Goal: Task Accomplishment & Management: Complete application form

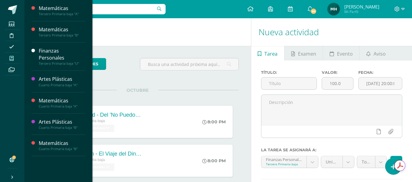
click at [9, 58] on span at bounding box center [12, 58] width 14 height 8
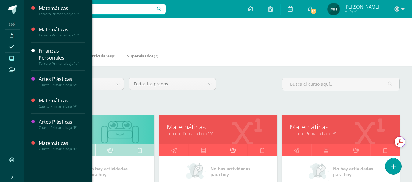
click at [231, 149] on icon at bounding box center [232, 151] width 6 height 12
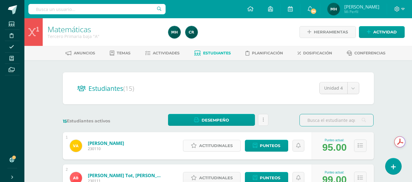
click at [223, 149] on span "Actitudinales" at bounding box center [216, 145] width 34 height 11
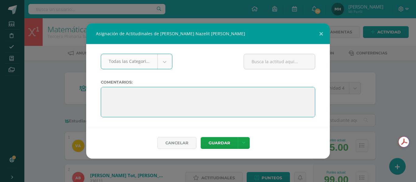
click at [162, 105] on textarea at bounding box center [208, 102] width 214 height 30
paste textarea ""Ha sido un año de grandes avances. Felicitaciones por cada paso dado. Ahora es…"
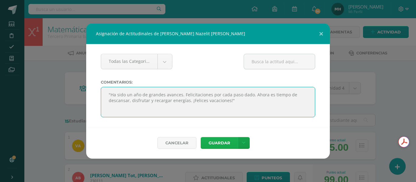
type textarea ""Ha sido un año de grandes avances. Felicitaciones por cada paso dado. Ahora es…"
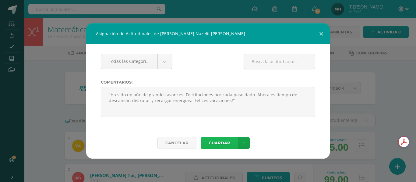
click at [225, 144] on button "Guardar" at bounding box center [219, 143] width 37 height 12
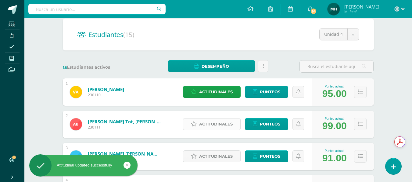
click at [210, 124] on span "Actitudinales" at bounding box center [216, 124] width 34 height 11
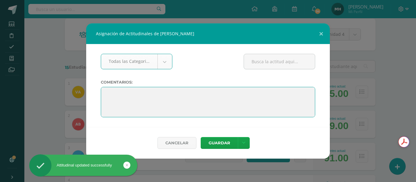
click at [163, 100] on textarea at bounding box center [208, 102] width 214 height 30
paste textarea ""Ha sido un año de grandes avances. Felicitaciones por cada paso dado. Ahora es…"
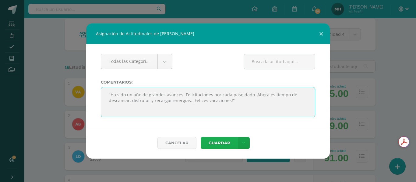
type textarea ""Ha sido un año de grandes avances. Felicitaciones por cada paso dado. Ahora es…"
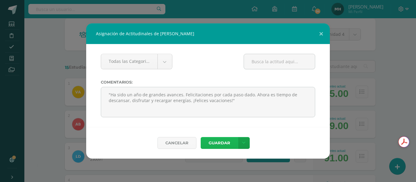
click at [223, 145] on button "Guardar" at bounding box center [219, 143] width 37 height 12
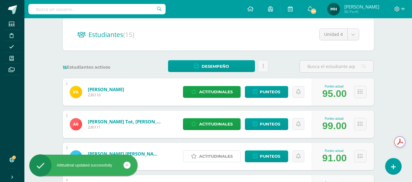
click at [221, 154] on span "Actitudinales" at bounding box center [216, 156] width 34 height 11
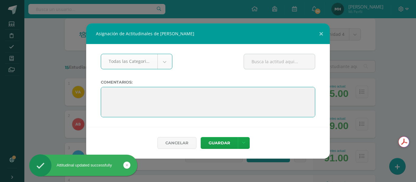
click at [200, 104] on textarea at bounding box center [208, 102] width 214 height 30
paste textarea ""Ha sido un año de grandes avances. Felicitaciones por cada paso dado. Ahora es…"
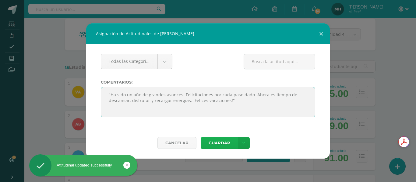
type textarea ""Ha sido un año de grandes avances. Felicitaciones por cada paso dado. Ahora es…"
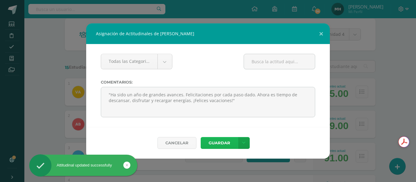
click at [227, 140] on button "Guardar" at bounding box center [219, 143] width 37 height 12
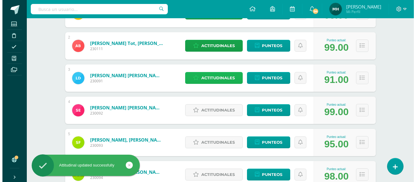
scroll to position [137, 0]
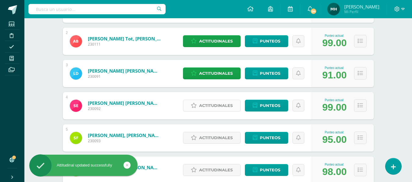
click at [208, 111] on span "Actitudinales" at bounding box center [216, 105] width 34 height 11
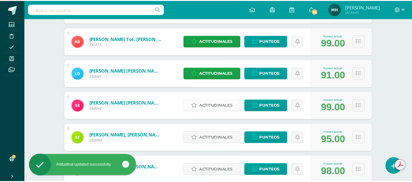
scroll to position [0, 0]
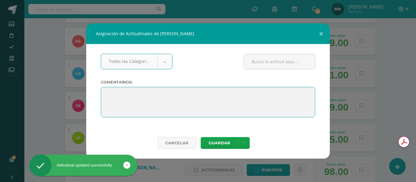
click at [193, 100] on textarea at bounding box center [208, 102] width 214 height 30
paste textarea ""Ha sido un año de grandes avances. Felicitaciones por cada paso dado. Ahora es…"
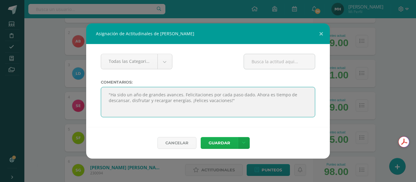
type textarea ""Ha sido un año de grandes avances. Felicitaciones por cada paso dado. Ahora es…"
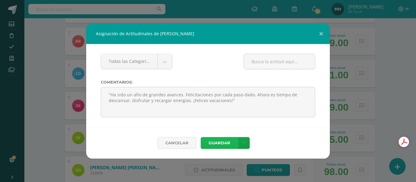
click at [214, 143] on button "Guardar" at bounding box center [219, 143] width 37 height 12
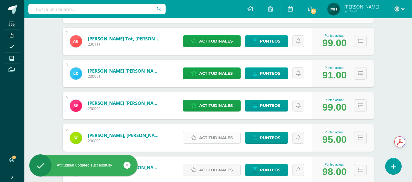
click at [209, 140] on span "Actitudinales" at bounding box center [216, 138] width 34 height 11
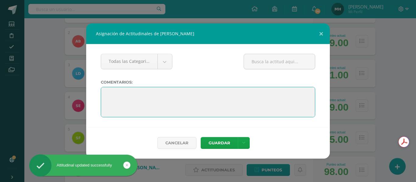
click at [192, 100] on textarea at bounding box center [208, 102] width 214 height 30
paste textarea ""Ha sido un año de grandes avances. Felicitaciones por cada paso dado. Ahora es…"
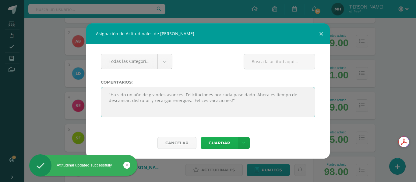
type textarea ""Ha sido un año de grandes avances. Felicitaciones por cada paso dado. Ahora es…"
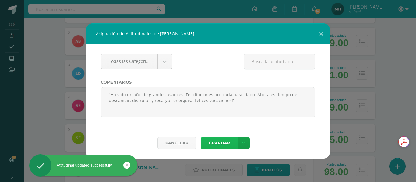
click at [212, 143] on button "Guardar" at bounding box center [219, 143] width 37 height 12
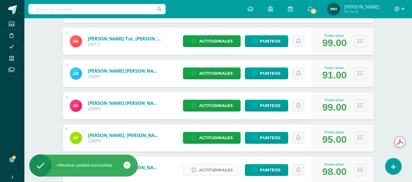
click at [214, 166] on span "Actitudinales" at bounding box center [216, 170] width 34 height 11
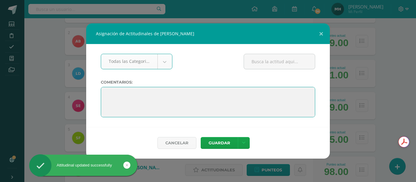
click at [201, 97] on textarea at bounding box center [208, 102] width 214 height 30
paste textarea ""Ha sido un año de grandes avances. Felicitaciones por cada paso dado. Ahora es…"
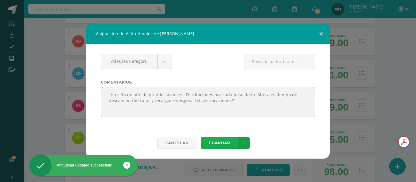
type textarea ""Ha sido un año de grandes avances. Felicitaciones por cada paso dado. Ahora es…"
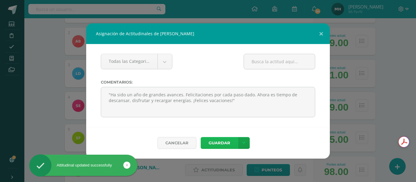
click at [214, 145] on button "Guardar" at bounding box center [219, 143] width 37 height 12
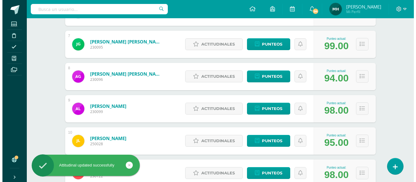
scroll to position [308, 0]
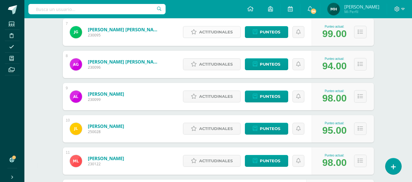
click at [204, 35] on span "Actitudinales" at bounding box center [216, 32] width 34 height 11
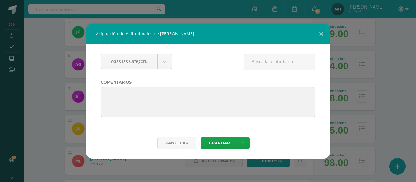
click at [201, 91] on textarea at bounding box center [208, 102] width 214 height 30
paste textarea ""Ha sido un año de grandes avances. Felicitaciones por cada paso dado. Ahora es…"
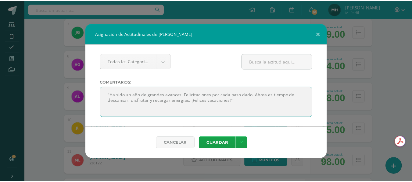
scroll to position [0, 0]
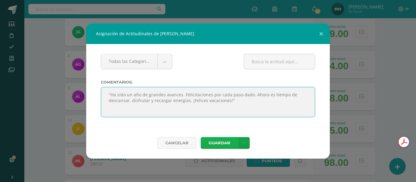
type textarea ""Ha sido un año de grandes avances. Felicitaciones por cada paso dado. Ahora es…"
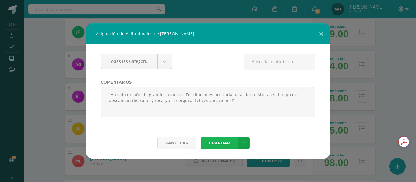
click at [210, 147] on button "Guardar" at bounding box center [219, 143] width 37 height 12
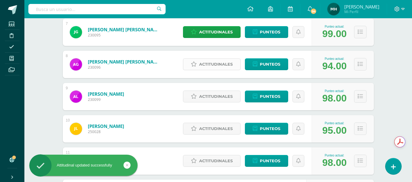
click at [196, 67] on link "Actitudinales" at bounding box center [212, 64] width 58 height 12
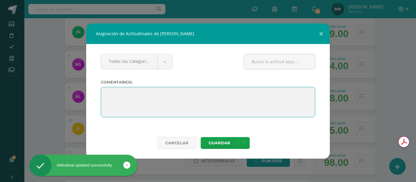
click at [198, 97] on textarea at bounding box center [208, 102] width 214 height 30
paste textarea ""Ha sido un año de grandes avances. Felicitaciones por cada paso dado. Ahora es…"
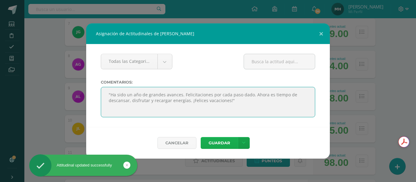
type textarea ""Ha sido un año de grandes avances. Felicitaciones por cada paso dado. Ahora es…"
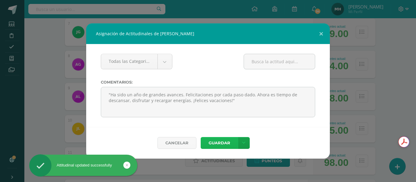
click at [214, 146] on button "Guardar" at bounding box center [219, 143] width 37 height 12
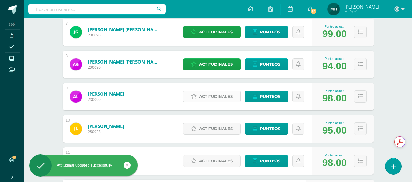
click at [199, 102] on span "Actitudinales" at bounding box center [216, 96] width 34 height 11
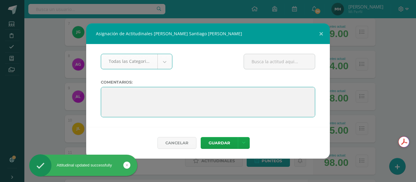
click at [199, 107] on textarea at bounding box center [208, 102] width 214 height 30
paste textarea ""Ha sido un año de grandes avances. Felicitaciones por cada paso dado. Ahora es…"
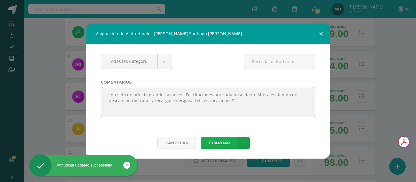
type textarea ""Ha sido un año de grandes avances. Felicitaciones por cada paso dado. Ahora es…"
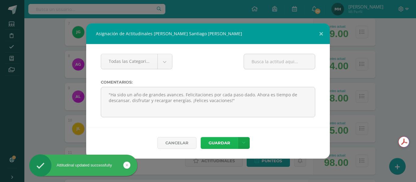
click at [224, 143] on button "Guardar" at bounding box center [219, 143] width 37 height 12
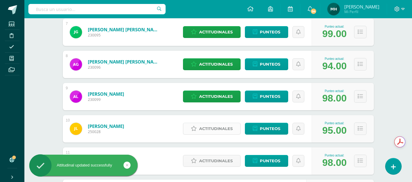
click at [213, 128] on span "Actitudinales" at bounding box center [216, 128] width 34 height 11
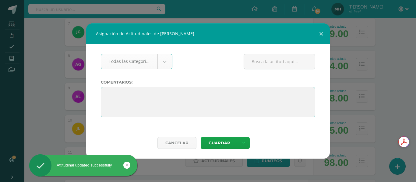
click at [197, 104] on textarea at bounding box center [208, 102] width 214 height 30
paste textarea ""Ha sido un año de grandes avances. Felicitaciones por cada paso dado. Ahora es…"
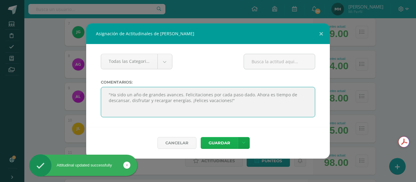
type textarea ""Ha sido un año de grandes avances. Felicitaciones por cada paso dado. Ahora es…"
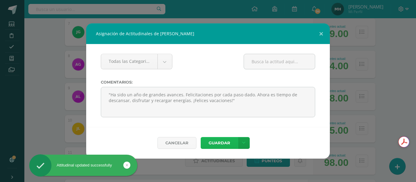
click at [212, 138] on button "Guardar" at bounding box center [219, 143] width 37 height 12
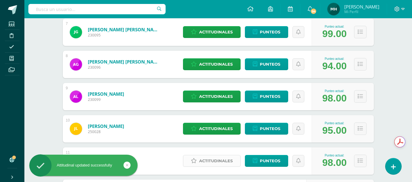
click at [212, 158] on span "Actitudinales" at bounding box center [216, 161] width 34 height 11
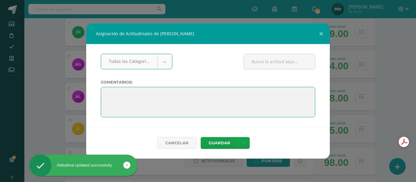
click at [195, 109] on textarea at bounding box center [208, 102] width 214 height 30
paste textarea ""Ha sido un año de grandes avances. Felicitaciones por cada paso dado. Ahora es…"
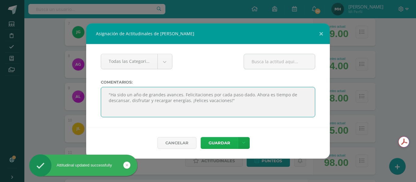
type textarea ""Ha sido un año de grandes avances. Felicitaciones por cada paso dado. Ahora es…"
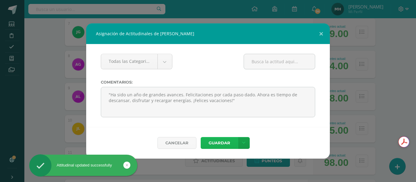
click at [221, 143] on button "Guardar" at bounding box center [219, 143] width 37 height 12
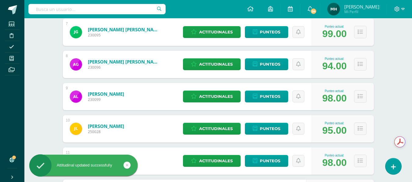
click at [408, 96] on div "Matemáticas Tercero Primaria baja "A" Herramientas Detalle de asistencias Activ…" at bounding box center [217, 28] width 387 height 634
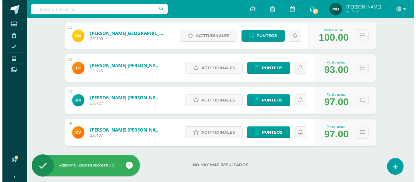
scroll to position [466, 0]
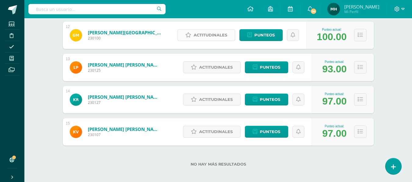
click at [191, 40] on link "Actitudinales" at bounding box center [206, 35] width 58 height 12
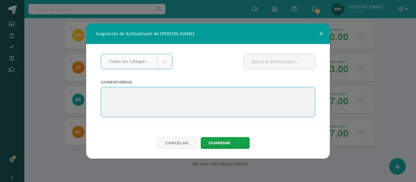
click at [183, 96] on textarea at bounding box center [208, 102] width 214 height 30
paste textarea ""Ha sido un año de grandes avances. Felicitaciones por cada paso dado. Ahora es…"
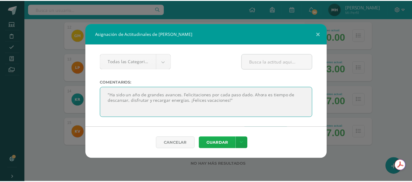
scroll to position [0, 0]
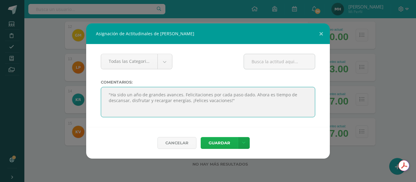
type textarea ""Ha sido un año de grandes avances. Felicitaciones por cada paso dado. Ahora es…"
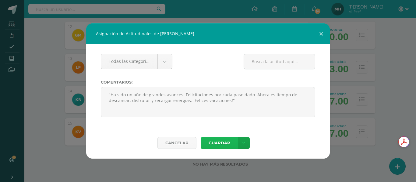
click at [204, 141] on button "Guardar" at bounding box center [219, 143] width 37 height 12
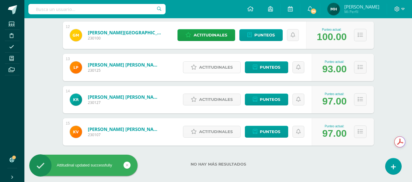
click at [207, 70] on span "Actitudinales" at bounding box center [216, 67] width 34 height 11
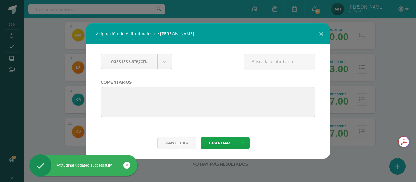
click at [196, 100] on textarea at bounding box center [208, 102] width 214 height 30
paste textarea ""Ha sido un año de grandes avances. Felicitaciones por cada paso dado. Ahora es…"
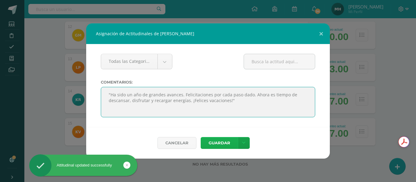
type textarea ""Ha sido un año de grandes avances. Felicitaciones por cada paso dado. Ahora es…"
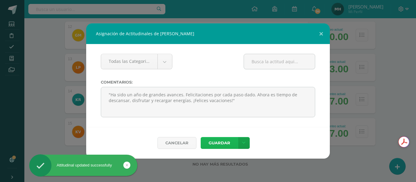
click at [219, 141] on button "Guardar" at bounding box center [219, 143] width 37 height 12
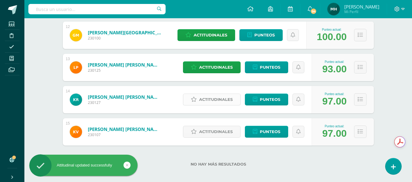
click at [206, 101] on span "Actitudinales" at bounding box center [216, 99] width 34 height 11
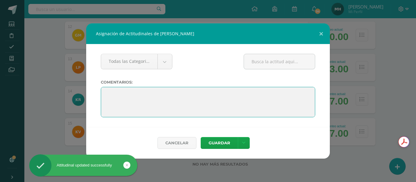
click at [202, 107] on textarea at bounding box center [208, 102] width 214 height 30
paste textarea ""Ha sido un año de grandes avances. Felicitaciones por cada paso dado. Ahora es…"
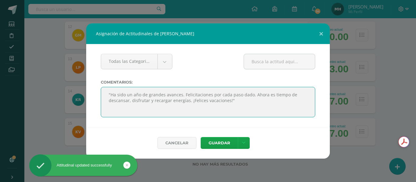
click at [202, 107] on textarea at bounding box center [208, 102] width 214 height 30
type textarea ""Ha sido un año de grandes avances. Felicitaciones por cada paso dado. Ahora es…"
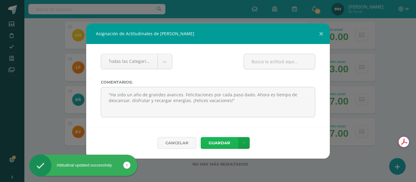
click at [213, 141] on button "Guardar" at bounding box center [219, 143] width 37 height 12
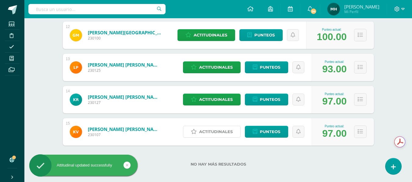
click at [208, 130] on span "Actitudinales" at bounding box center [216, 131] width 34 height 11
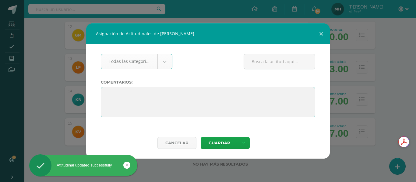
click at [197, 108] on textarea at bounding box center [208, 102] width 214 height 30
paste textarea ""Ha sido un año de grandes avances. Felicitaciones por cada paso dado. Ahora es…"
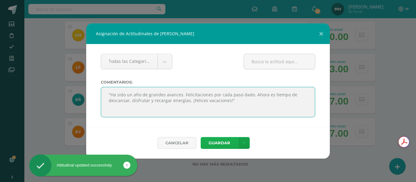
type textarea ""Ha sido un año de grandes avances. Felicitaciones por cada paso dado. Ahora es…"
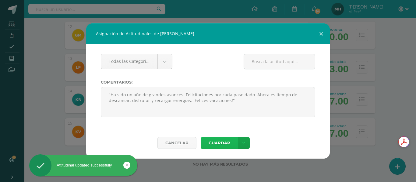
click at [221, 138] on button "Guardar" at bounding box center [219, 143] width 37 height 12
